Goal: Transaction & Acquisition: Purchase product/service

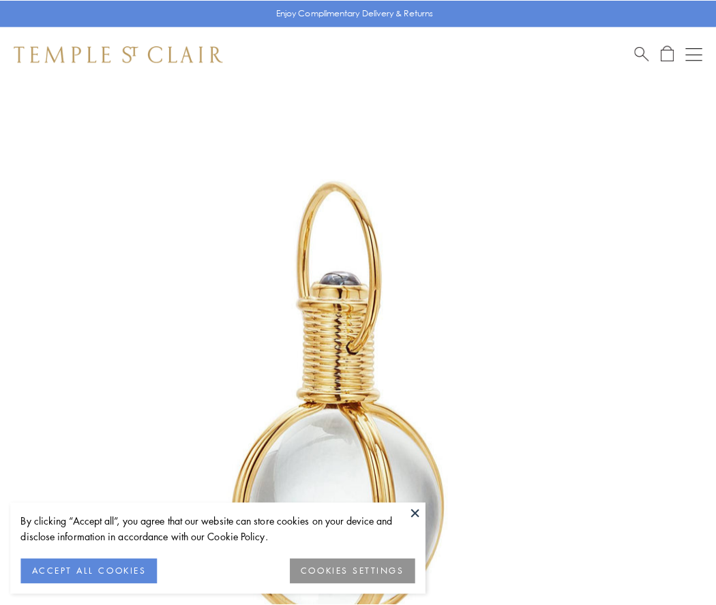
scroll to position [356, 0]
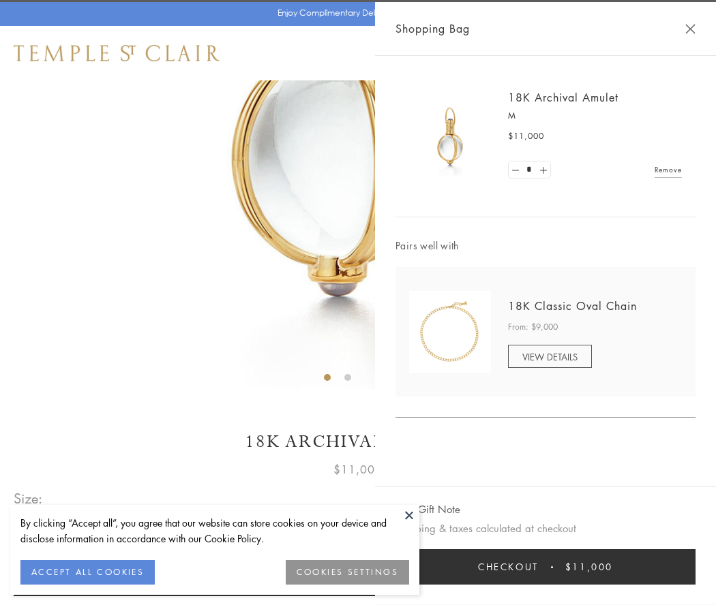
click at [545, 567] on button "Checkout $11,000" at bounding box center [545, 566] width 300 height 35
